Goal: Navigation & Orientation: Find specific page/section

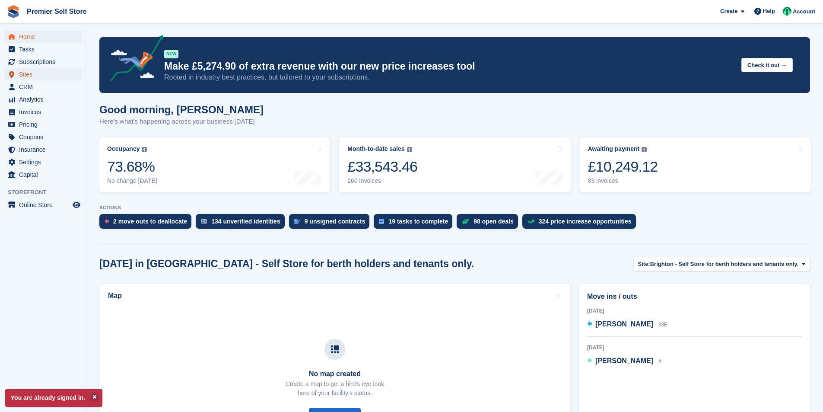
click at [33, 74] on span "Sites" at bounding box center [45, 74] width 52 height 12
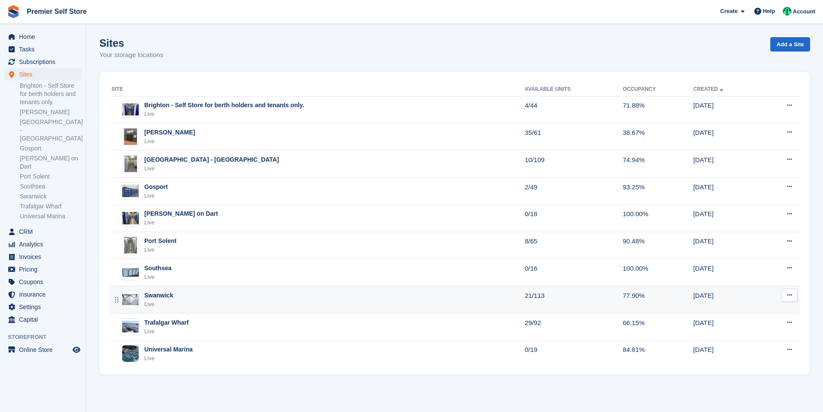
click at [254, 306] on div "Swanwick Live" at bounding box center [319, 300] width 414 height 18
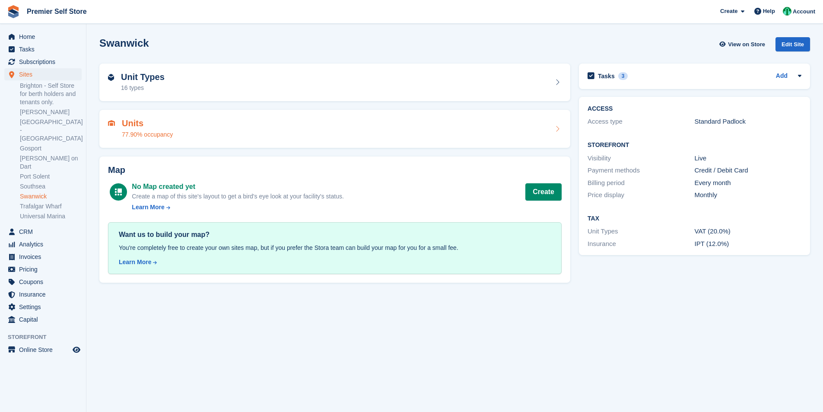
click at [231, 125] on div "Units 77.90% occupancy" at bounding box center [335, 128] width 454 height 21
